Goal: Task Accomplishment & Management: Manage account settings

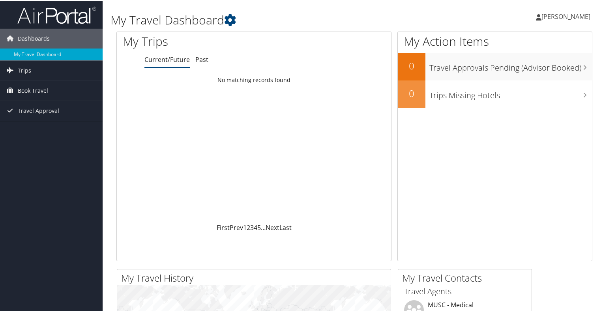
click at [574, 15] on span "Charly Harris" at bounding box center [565, 15] width 49 height 9
click at [518, 72] on link "View Travel Profile" at bounding box center [545, 70] width 88 height 13
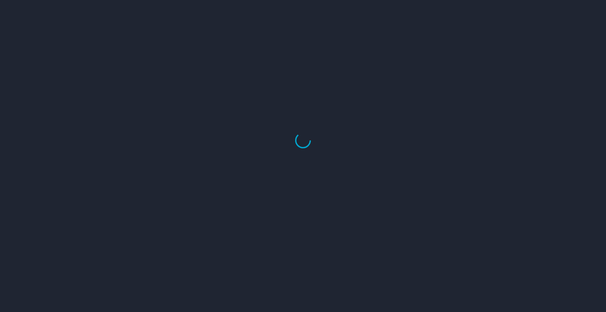
select select "US"
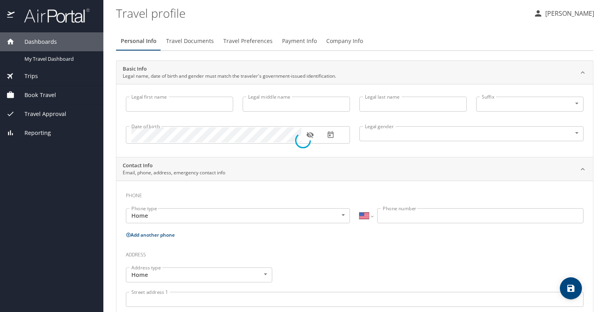
type input "Charly"
type input "[PERSON_NAME]"
type input "Undisclosed"
select select "US"
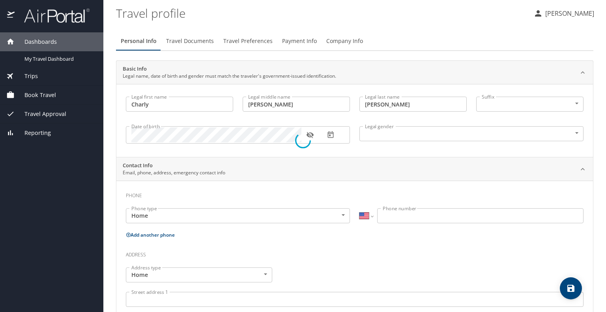
select select "US"
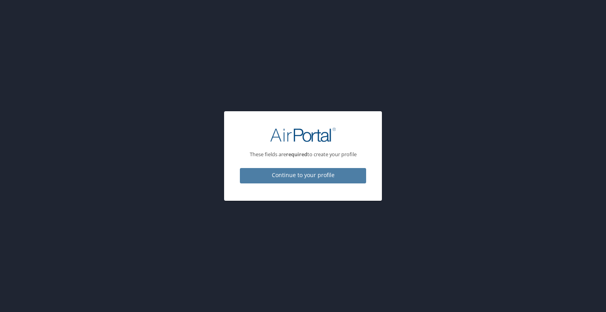
click at [323, 179] on span "Continue to your profile" at bounding box center [303, 175] width 114 height 10
select select "US"
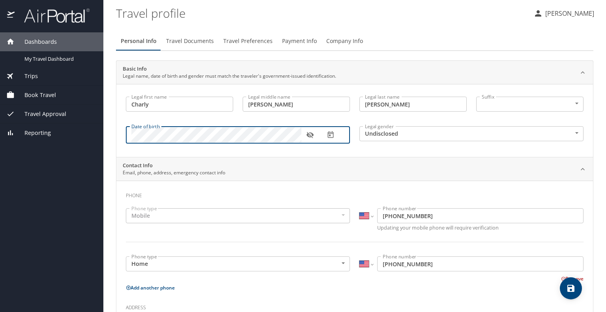
click at [399, 136] on body "Dashboards My Travel Dashboard Trips Current / Future Trips Past Trips Trips Mi…" at bounding box center [303, 156] width 606 height 312
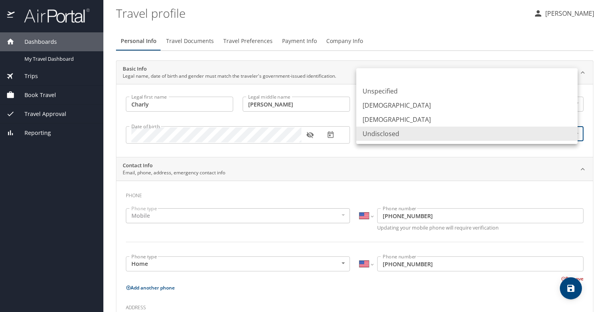
click at [386, 120] on li "[DEMOGRAPHIC_DATA]" at bounding box center [466, 119] width 221 height 14
type input "[DEMOGRAPHIC_DATA]"
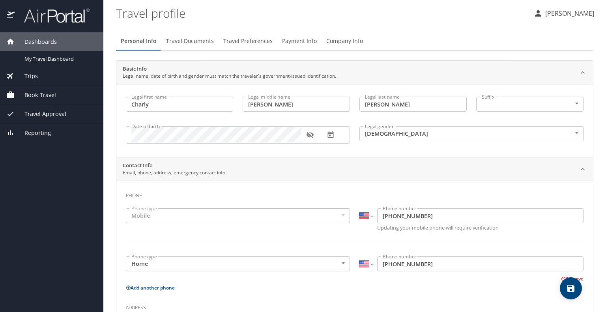
click at [191, 217] on div "Mobile" at bounding box center [238, 215] width 224 height 15
click at [137, 214] on div "Mobile" at bounding box center [238, 215] width 224 height 15
click at [221, 219] on div "Mobile" at bounding box center [238, 215] width 224 height 15
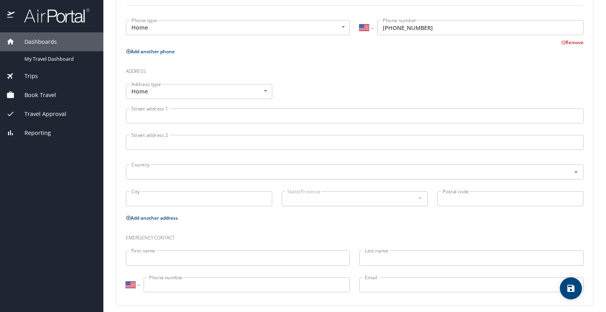
scroll to position [237, 0]
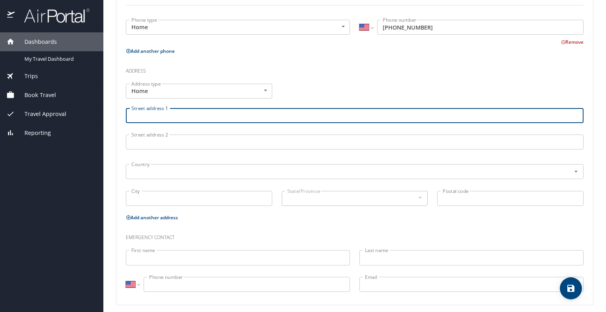
click at [151, 120] on input "Street address 1" at bounding box center [355, 115] width 458 height 15
type input "[STREET_ADDRESS][PERSON_NAME]"
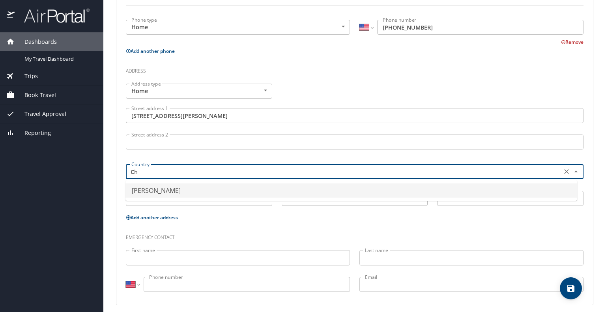
type input "C"
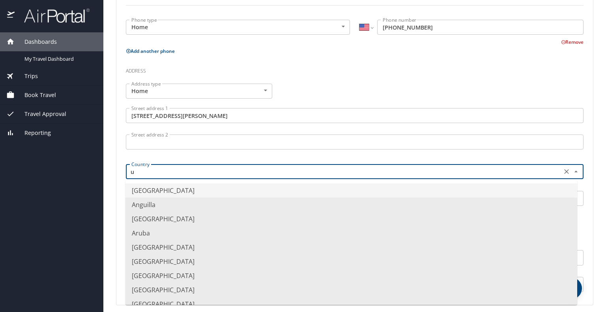
click at [181, 191] on li "[GEOGRAPHIC_DATA]" at bounding box center [351, 190] width 452 height 14
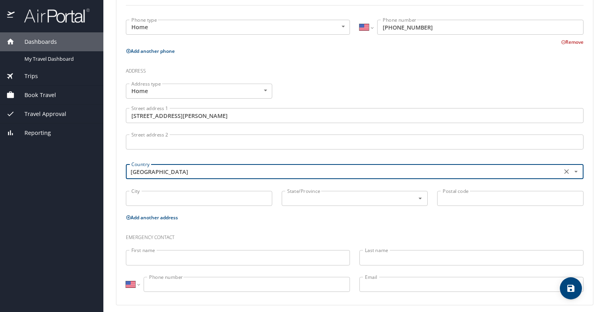
type input "[GEOGRAPHIC_DATA]"
click at [167, 198] on input "City" at bounding box center [199, 198] width 146 height 15
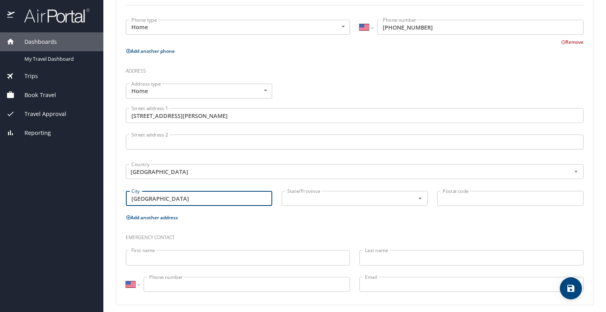
type input "[GEOGRAPHIC_DATA]"
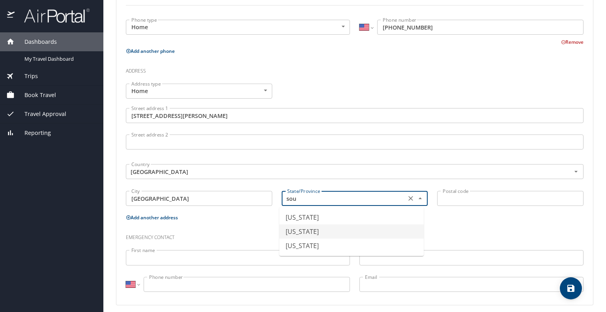
click at [322, 233] on li "[US_STATE]" at bounding box center [351, 231] width 144 height 14
type input "[US_STATE]"
click at [443, 198] on input "Postal code" at bounding box center [510, 198] width 146 height 15
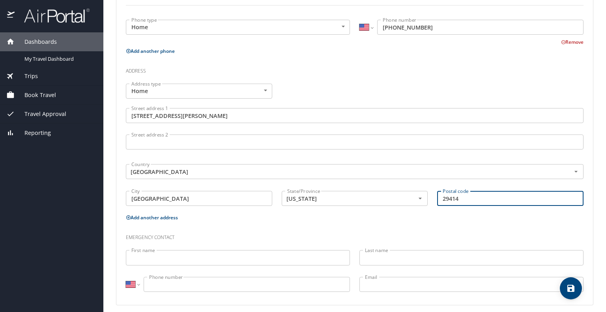
type input "29414"
click at [197, 256] on input "First name" at bounding box center [238, 257] width 224 height 15
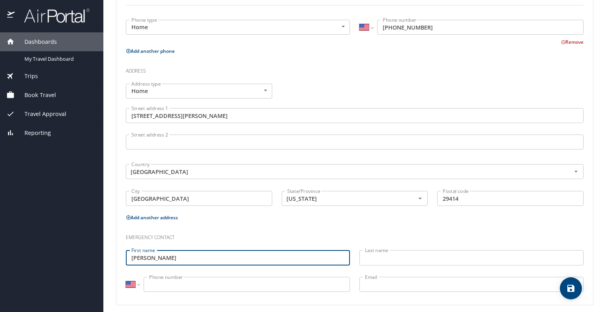
type input "[PERSON_NAME]"
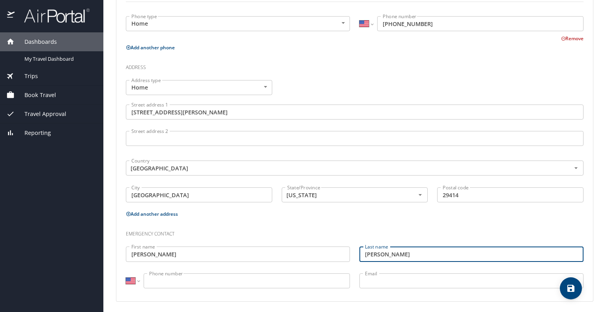
scroll to position [241, 0]
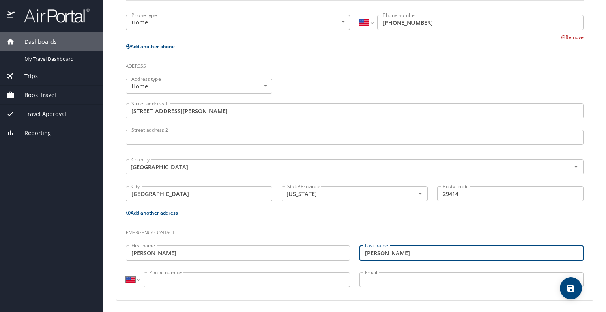
type input "[PERSON_NAME]"
click at [391, 274] on input "Email" at bounding box center [471, 279] width 224 height 15
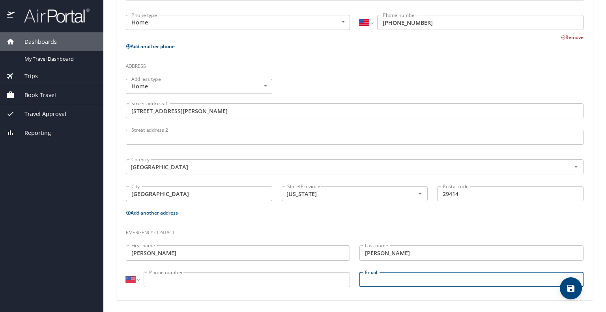
click at [232, 280] on input "Phone number" at bounding box center [247, 279] width 206 height 15
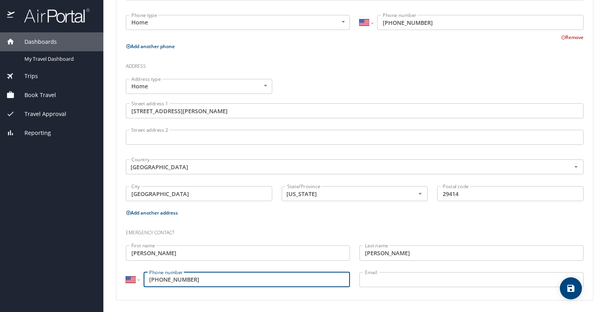
type input "[PHONE_NUMBER]"
click at [398, 275] on input "Email" at bounding box center [471, 279] width 224 height 15
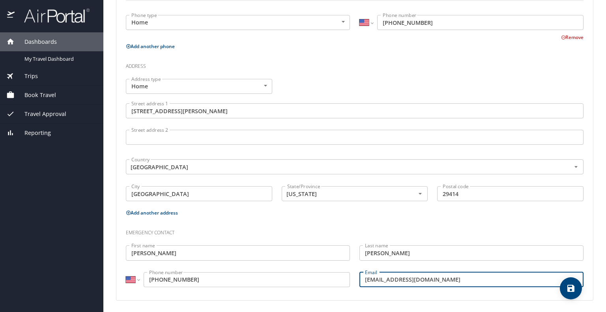
type input "[EMAIL_ADDRESS][DOMAIN_NAME]"
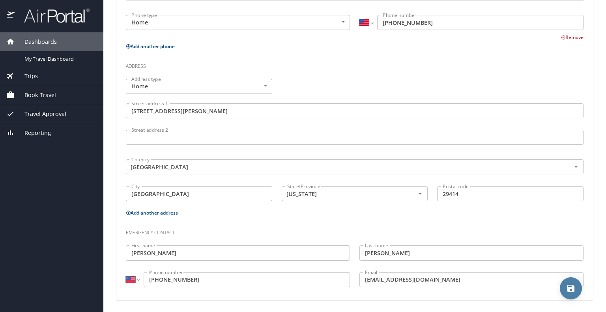
click at [574, 292] on icon "save" at bounding box center [570, 288] width 7 height 7
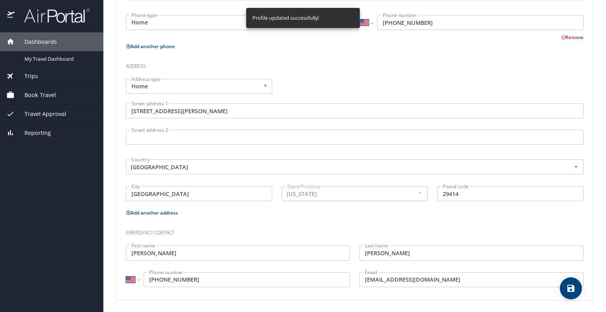
select select "US"
